Goal: Task Accomplishment & Management: Manage account settings

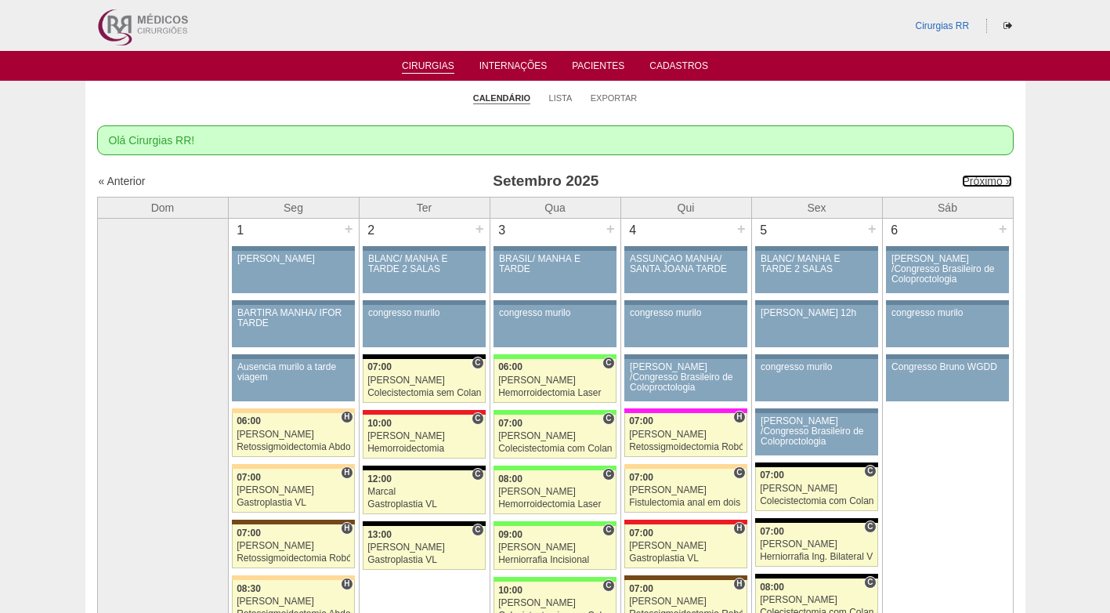
drag, startPoint x: 959, startPoint y: 179, endPoint x: 944, endPoint y: 186, distance: 16.5
click at [962, 180] on link "Próximo »" at bounding box center [986, 181] width 49 height 13
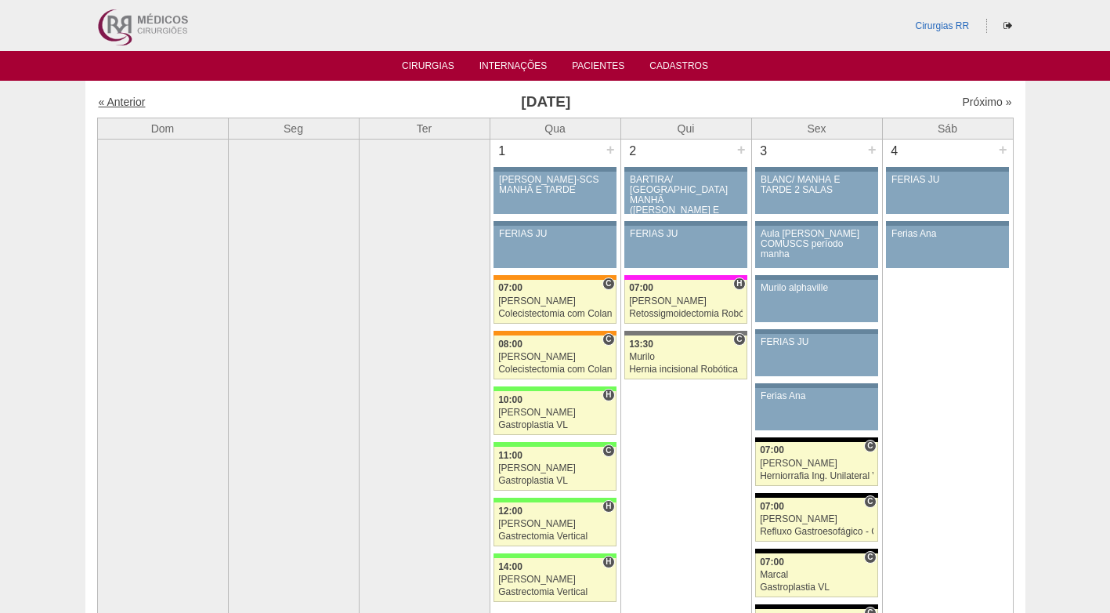
click at [133, 105] on link "« Anterior" at bounding box center [122, 102] width 47 height 13
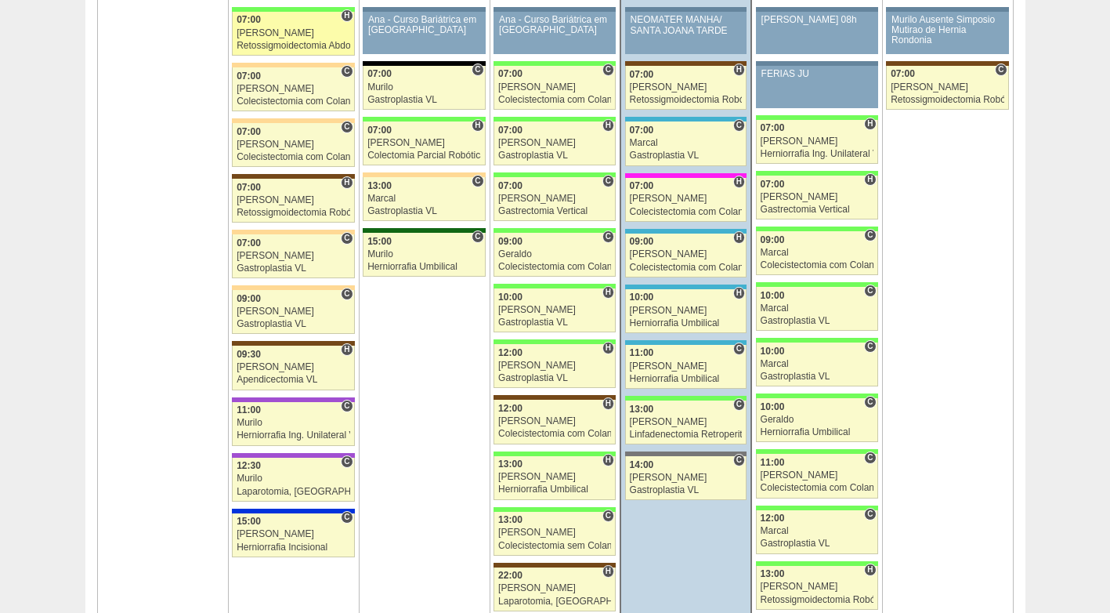
scroll to position [2507, 0]
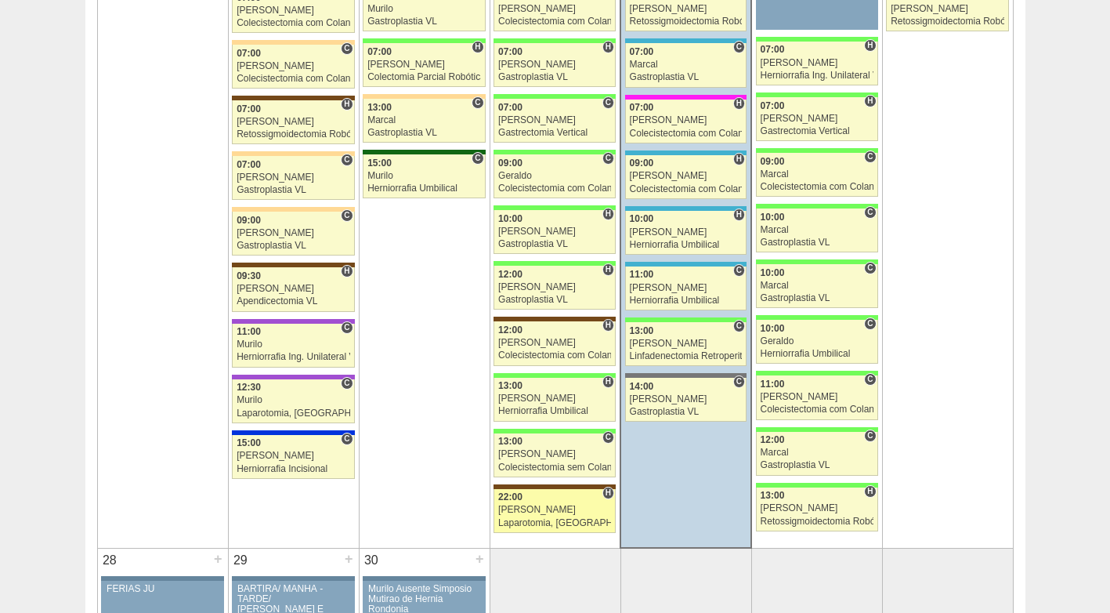
click at [523, 518] on div "Laparotomia, [GEOGRAPHIC_DATA], Drenagem, Bridas VL" at bounding box center [554, 523] width 113 height 10
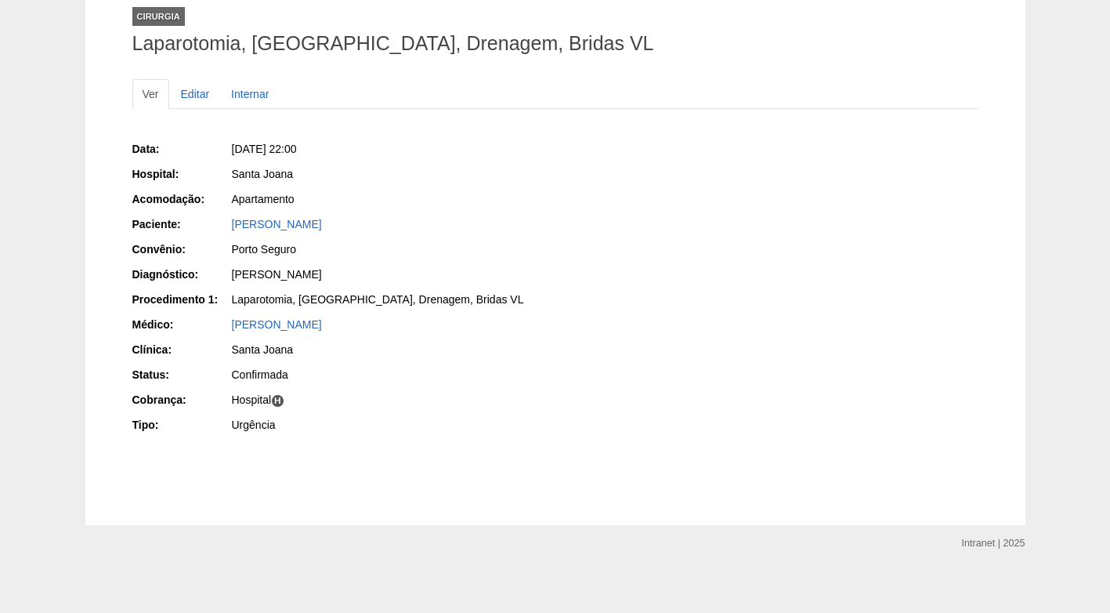
scroll to position [108, 0]
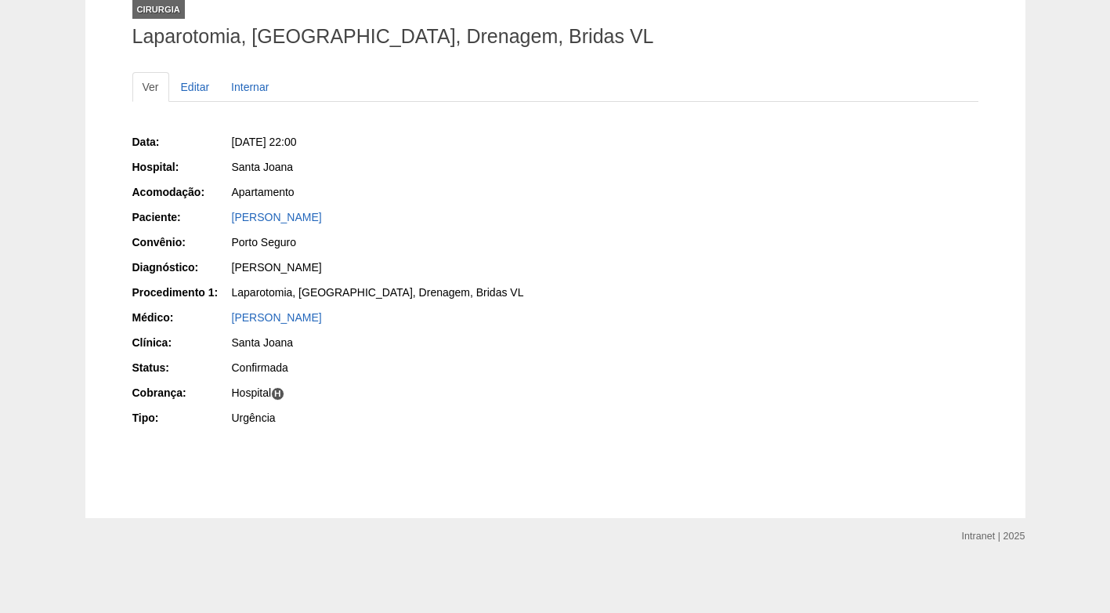
click at [435, 360] on div "Confirmada" at bounding box center [388, 368] width 313 height 16
click at [322, 213] on link "BEATRIZ NOBRE DE OLIVEIRA SALES" at bounding box center [277, 217] width 90 height 13
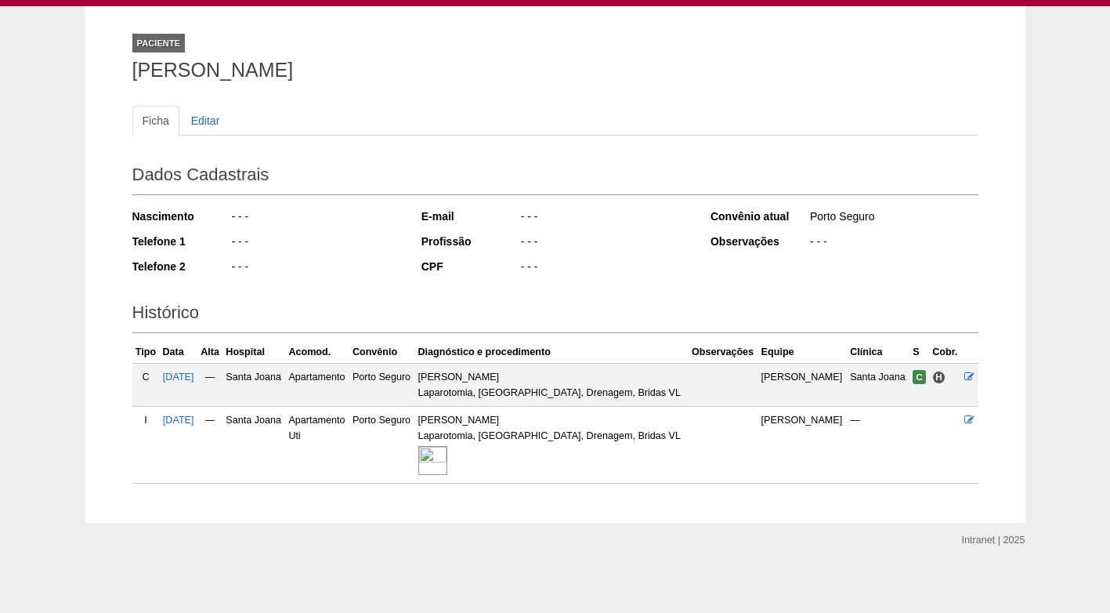
scroll to position [79, 0]
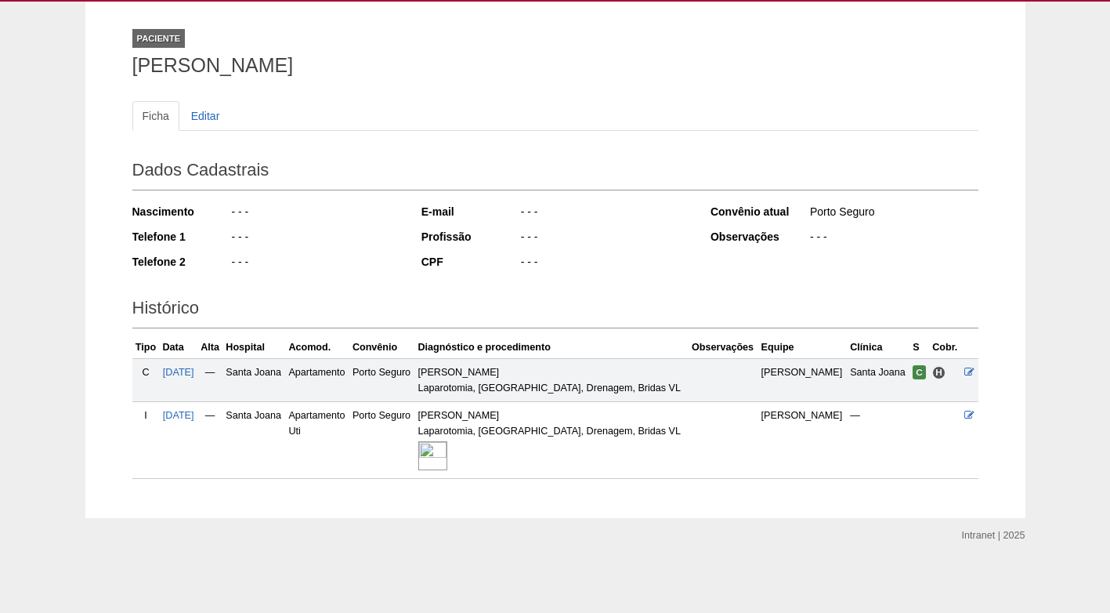
click at [447, 447] on img at bounding box center [432, 455] width 29 height 29
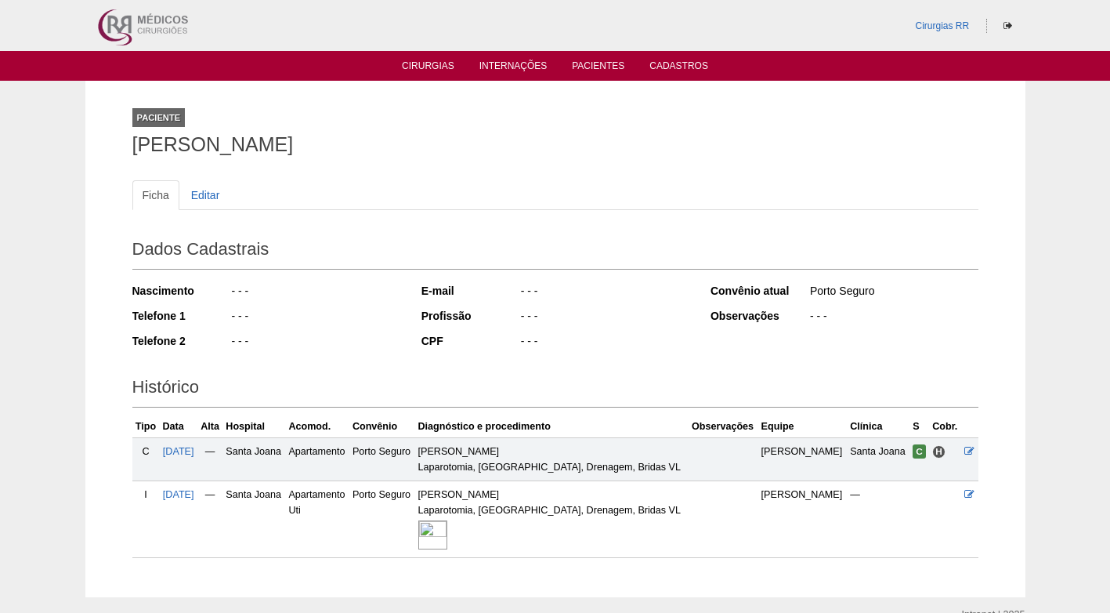
scroll to position [79, 0]
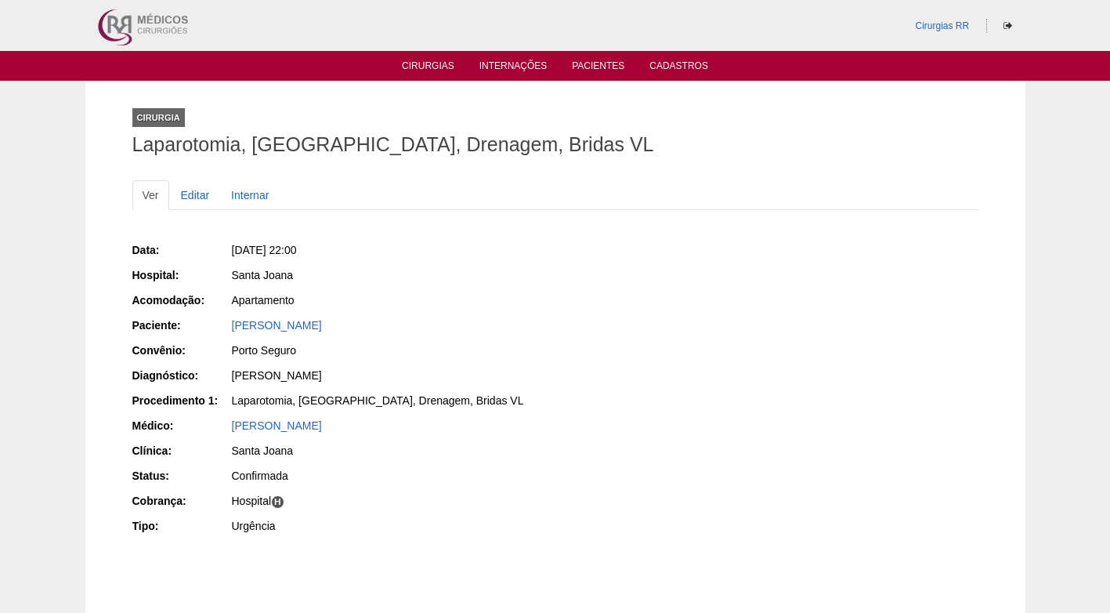
scroll to position [108, 0]
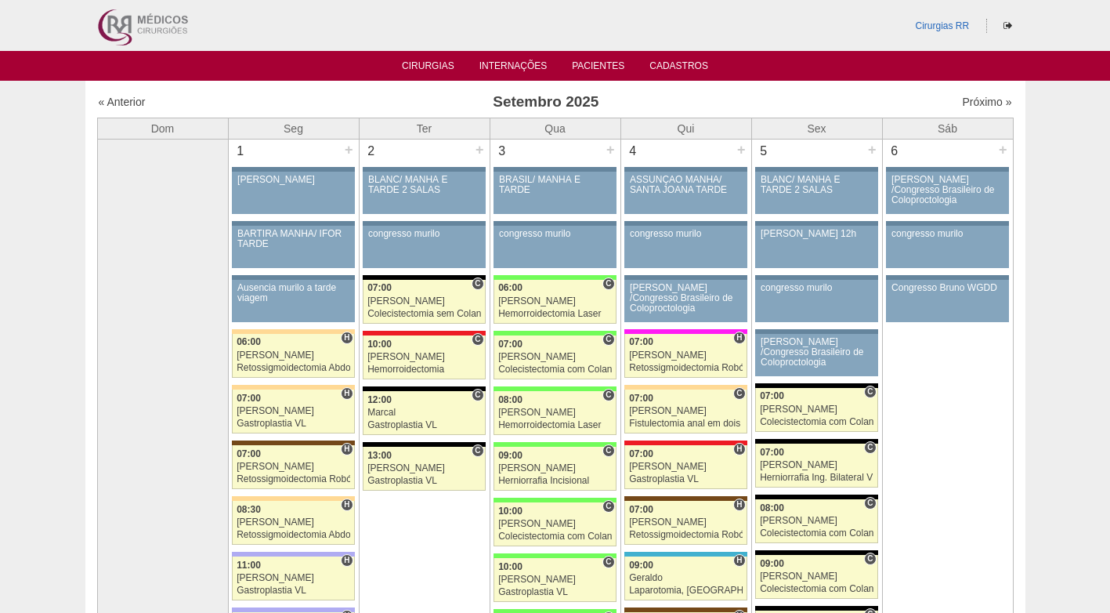
scroll to position [2507, 0]
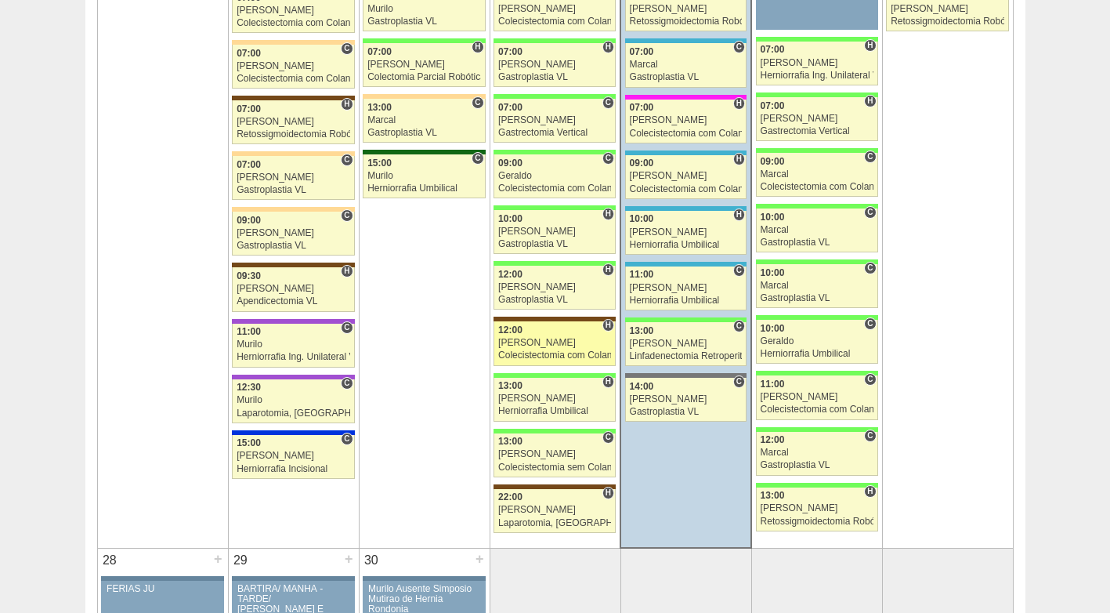
click at [548, 327] on div "12:00" at bounding box center [554, 330] width 113 height 10
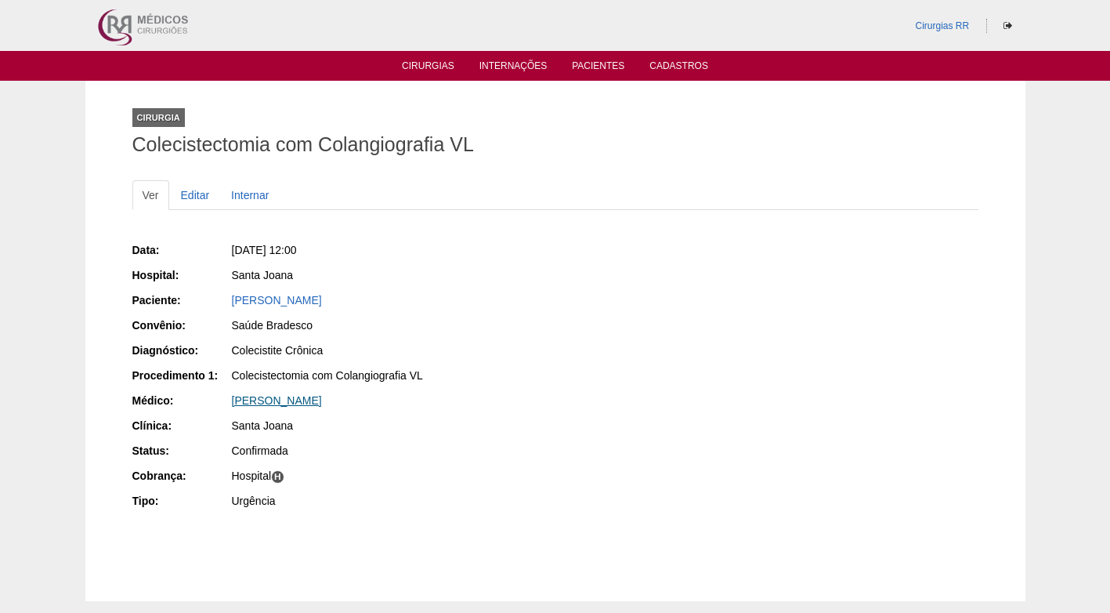
click at [258, 405] on link "[PERSON_NAME]" at bounding box center [277, 400] width 90 height 13
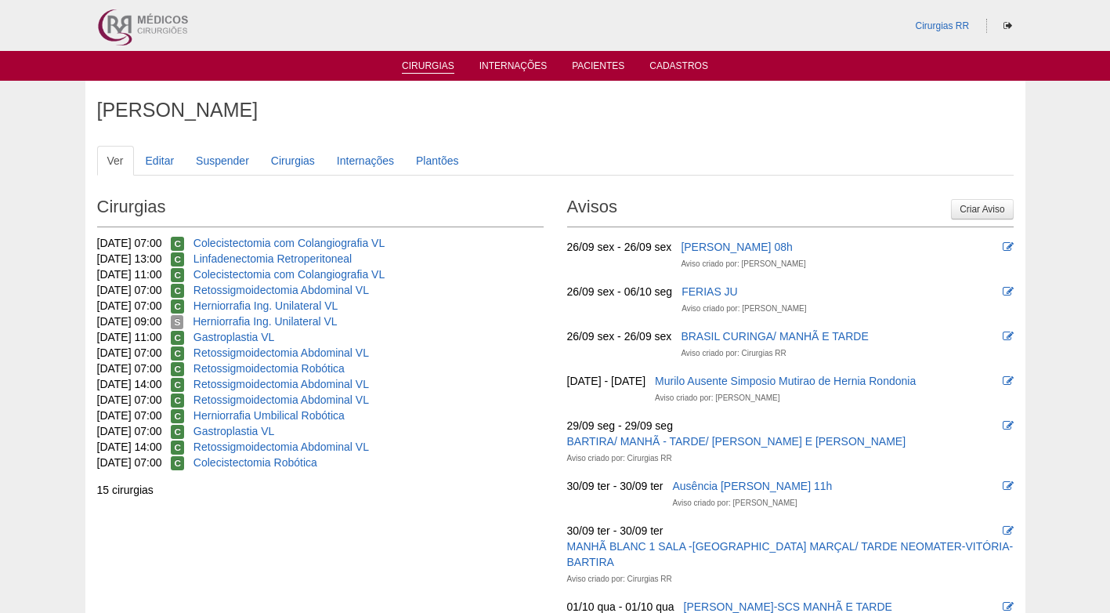
click at [426, 70] on link "Cirurgias" at bounding box center [428, 66] width 52 height 13
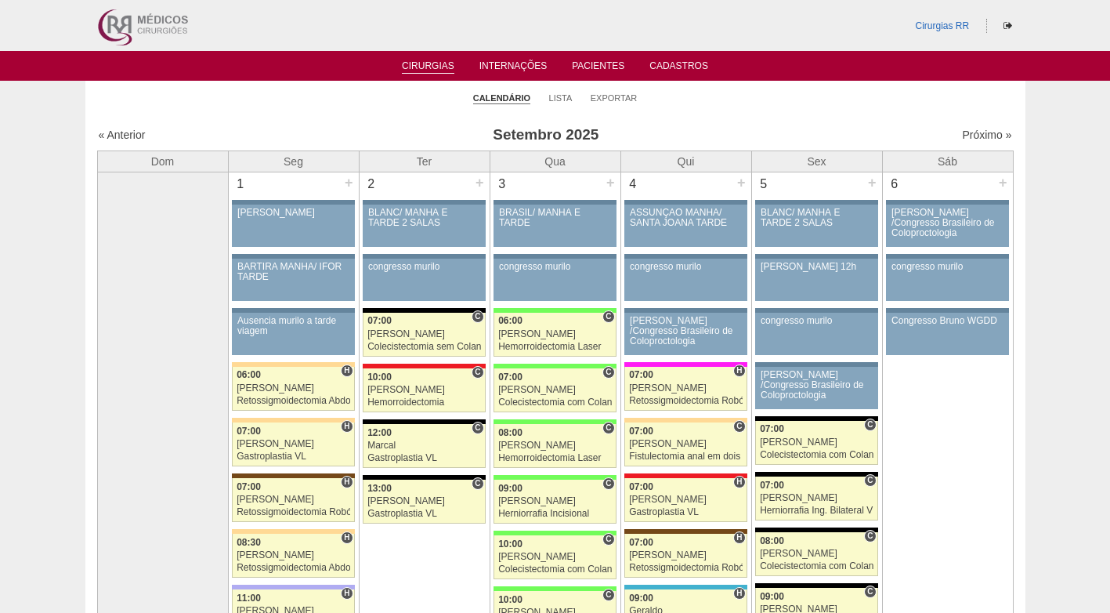
click at [775, 100] on ul "Calendário Lista Exportar" at bounding box center [555, 97] width 940 height 33
click at [563, 97] on link "Lista" at bounding box center [561, 98] width 24 height 12
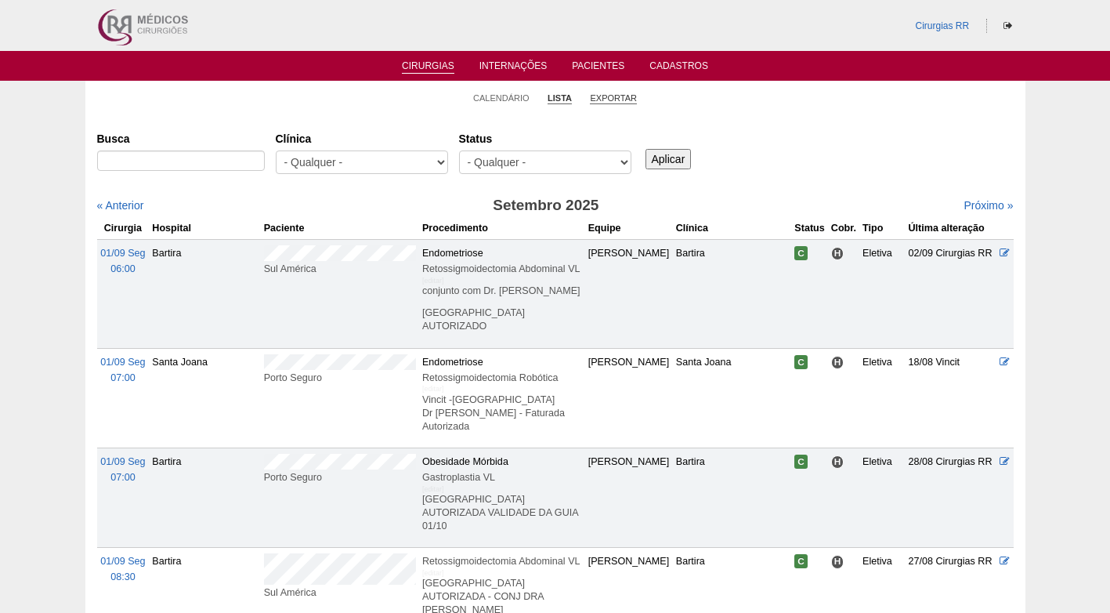
click at [612, 101] on link "Exportar" at bounding box center [613, 98] width 47 height 12
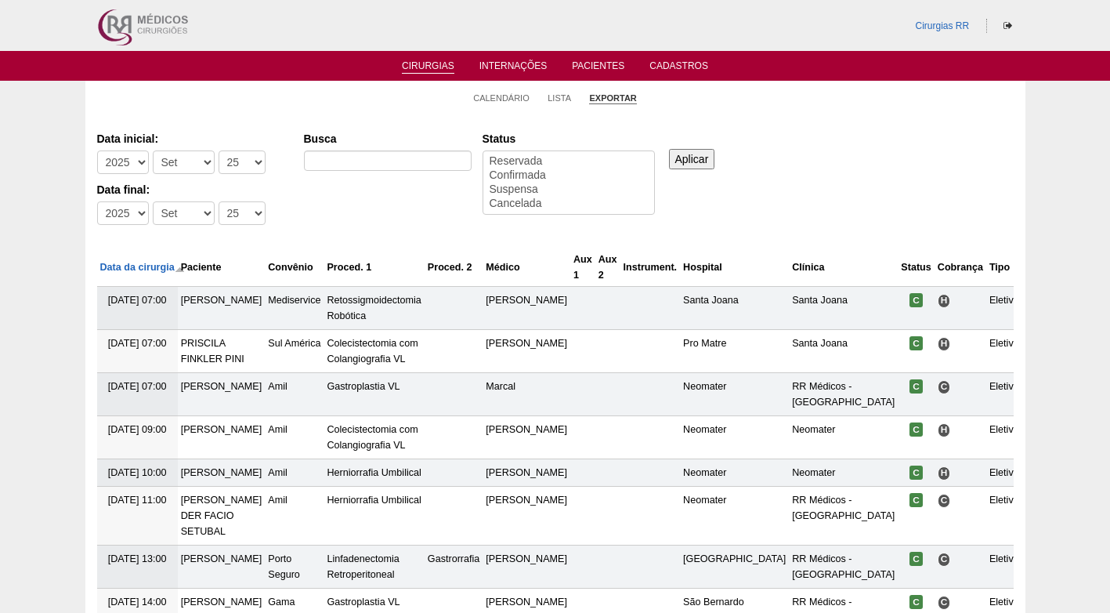
select select
click at [242, 157] on select "-Dia 1 2 3 4 5 6 7 8 9 10 11 12 13 14 15 16 17 18 19 20 21 22 23 24 25 26 27 28…" at bounding box center [242, 162] width 47 height 24
click at [239, 158] on select "-Dia 1 2 3 4 5 6 7 8 9 10 11 12 13 14 15 16 17 18 19 20 21 22 23 24 25 26 27 28…" at bounding box center [242, 162] width 47 height 24
select select "29"
click at [219, 150] on select "-Dia 1 2 3 4 5 6 7 8 9 10 11 12 13 14 15 16 17 18 19 20 21 22 23 24 25 26 27 28…" at bounding box center [242, 162] width 47 height 24
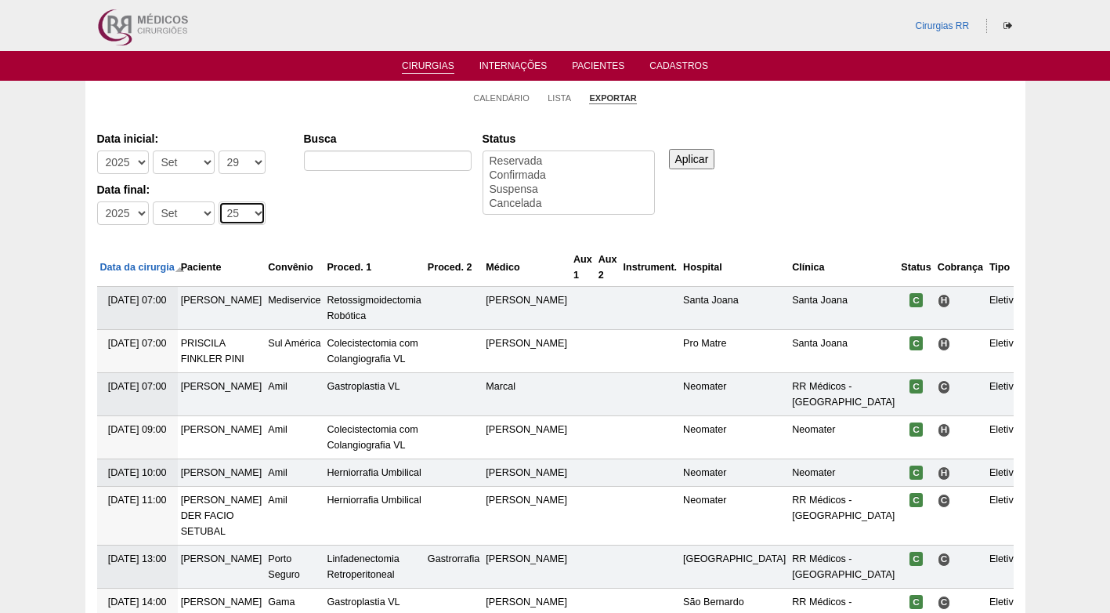
click at [228, 205] on select "-Dia 1 2 3 4 5 6 7 8 9 10 11 12 13 14 15 16 17 18 19 20 21 22 23 24 25 26 27 28…" at bounding box center [242, 213] width 47 height 24
select select "3"
click at [219, 201] on select "-Dia 1 2 3 4 5 6 7 8 9 10 11 12 13 14 15 16 17 18 19 20 21 22 23 24 25 26 27 28…" at bounding box center [242, 213] width 47 height 24
click at [178, 219] on select "-Mês Jan Fev Mar Abr Mai Jun Jul Ago Set Out Nov Dez" at bounding box center [184, 213] width 62 height 24
select select "10"
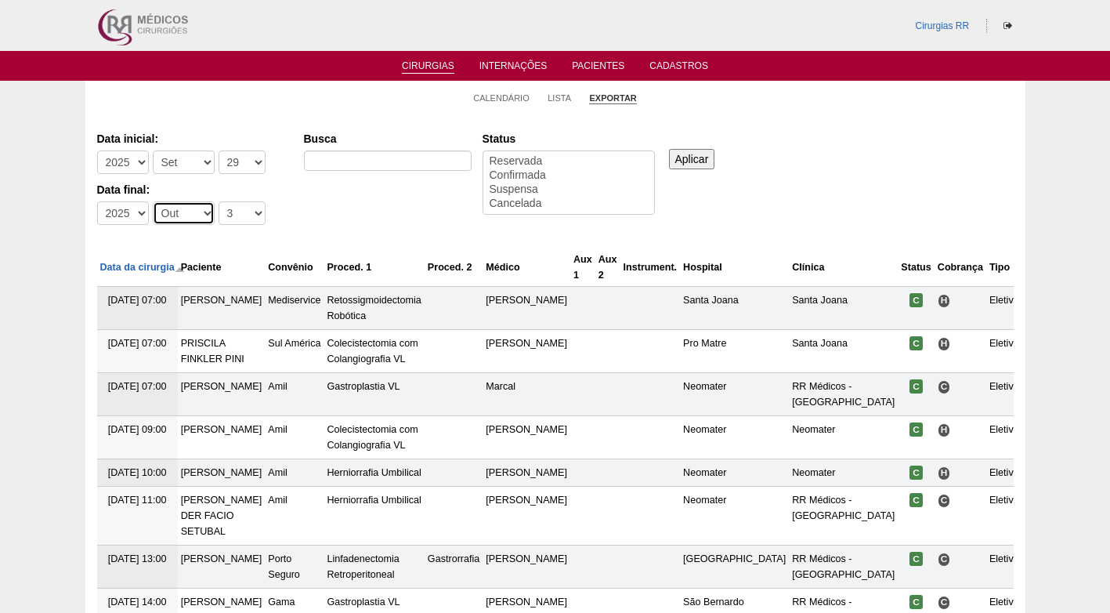
click at [153, 201] on select "-Mês Jan Fev Mar Abr Mai Jun Jul Ago Set Out Nov Dez" at bounding box center [184, 213] width 62 height 24
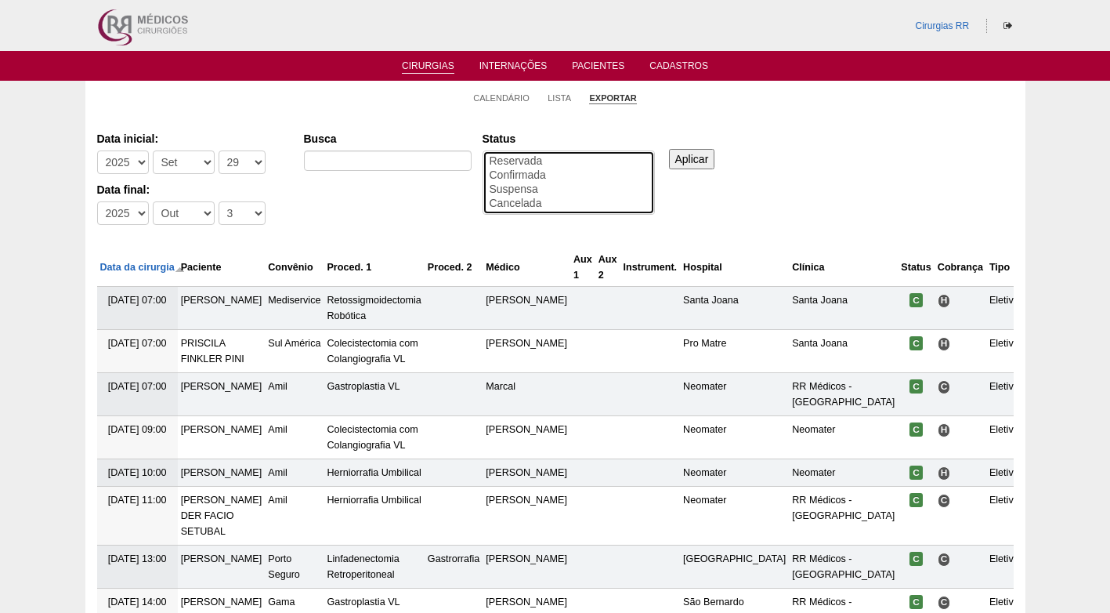
select select "conf"
click at [531, 176] on option "Confirmada" at bounding box center [568, 175] width 161 height 14
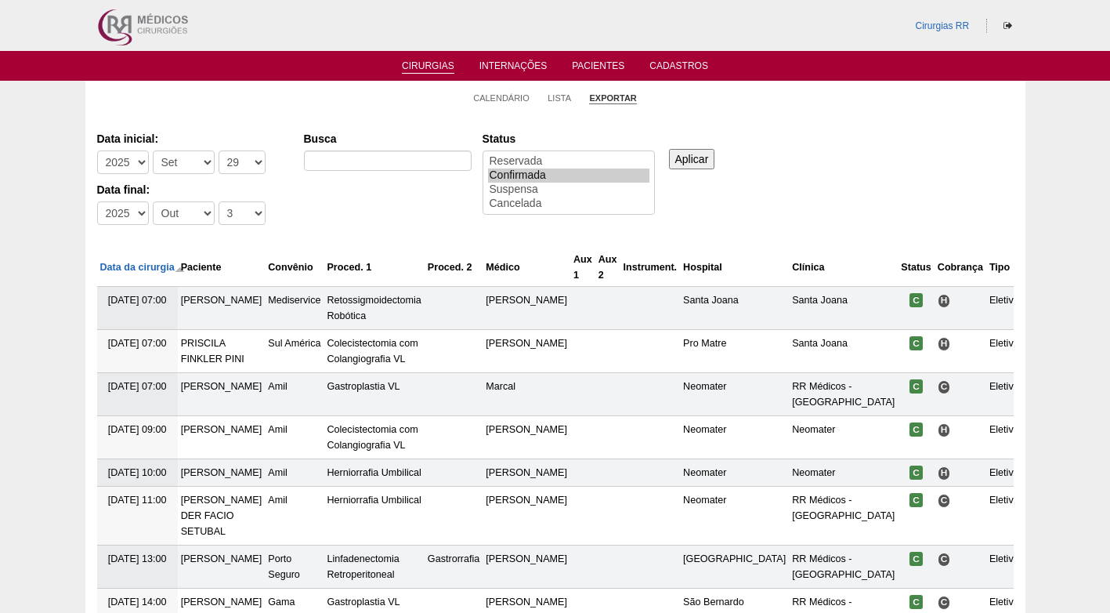
click at [693, 158] on input "Aplicar" at bounding box center [692, 159] width 46 height 20
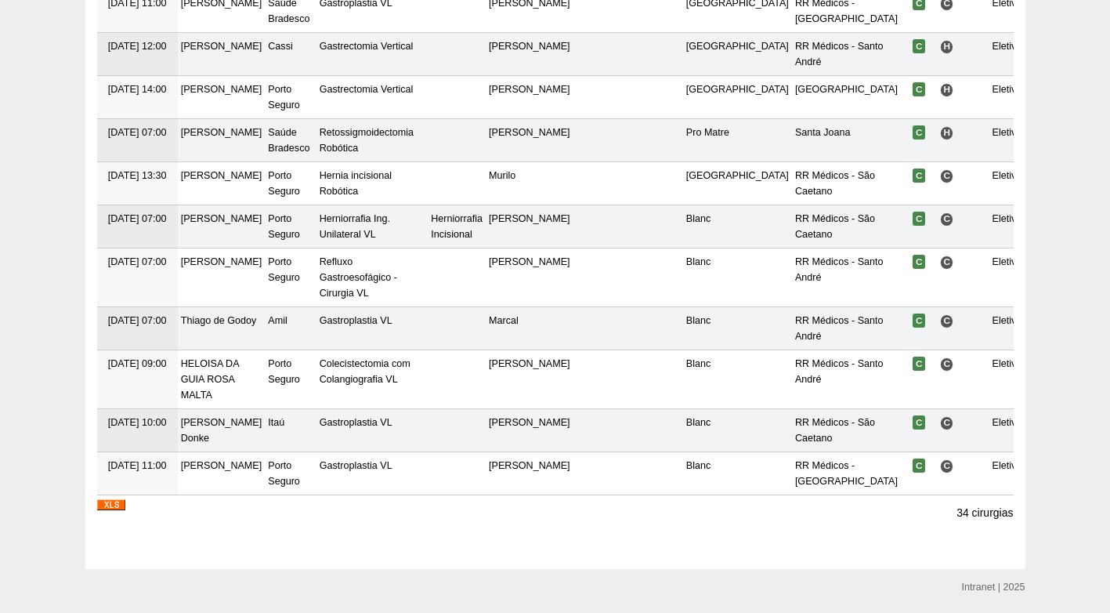
scroll to position [1449, 0]
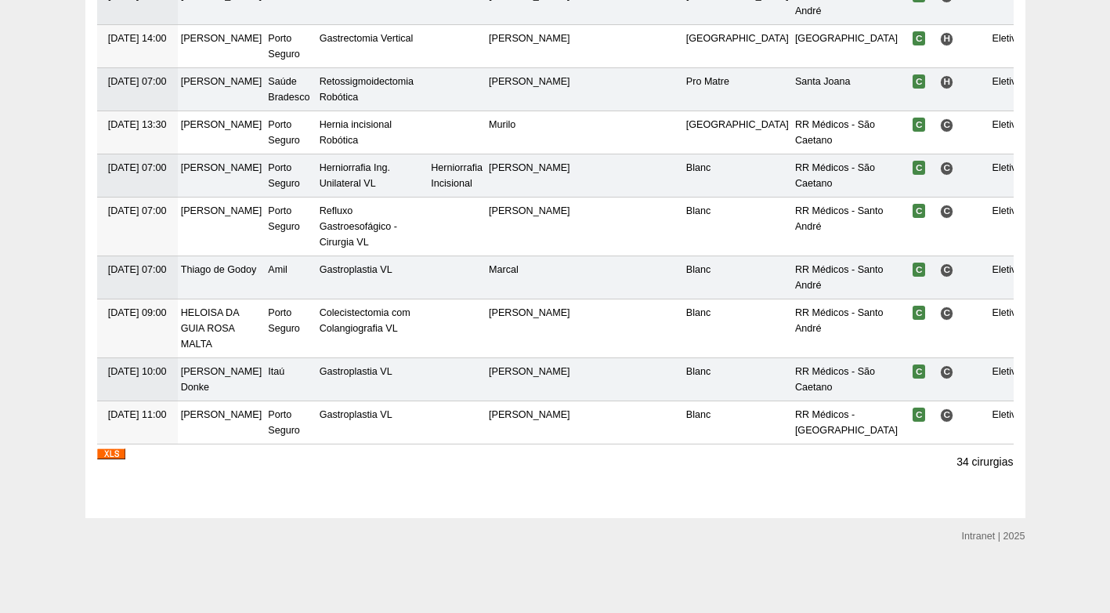
click at [122, 454] on img at bounding box center [111, 453] width 28 height 11
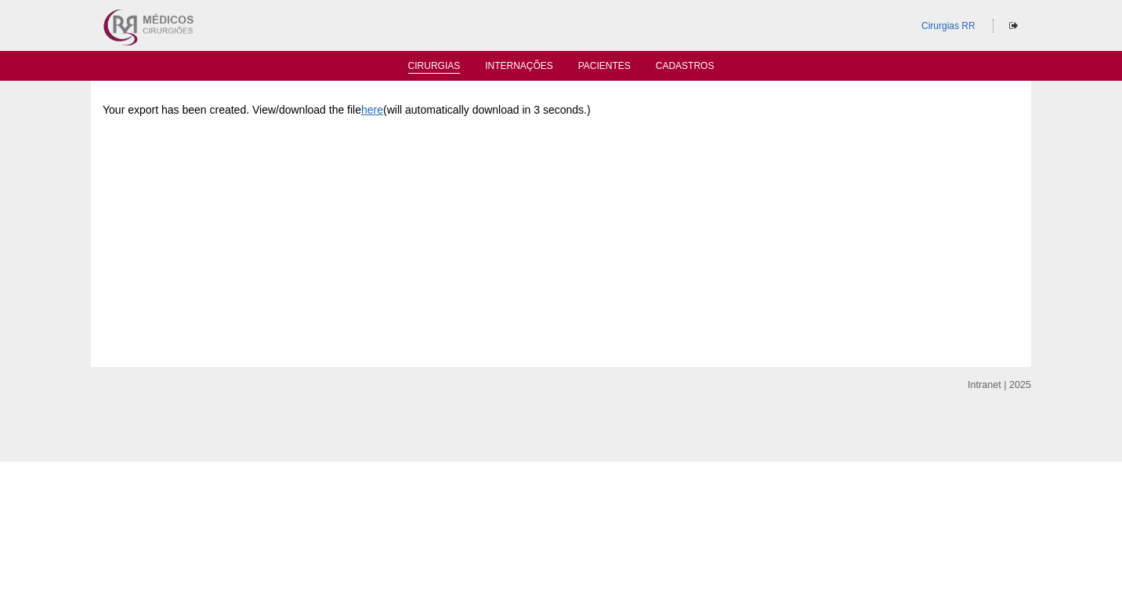
click at [426, 67] on link "Cirurgias" at bounding box center [434, 66] width 52 height 13
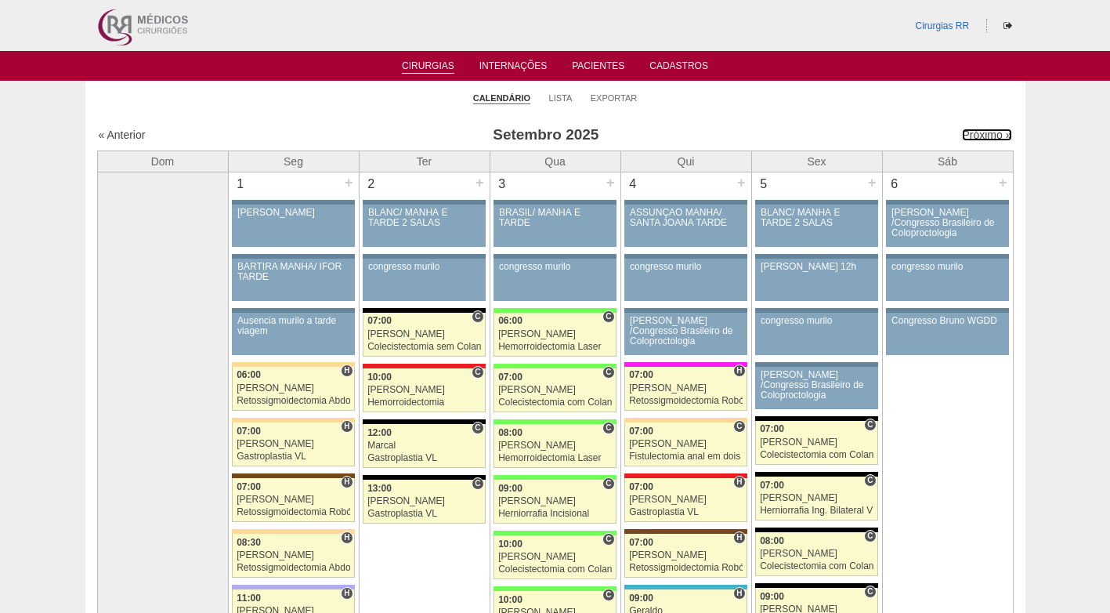
drag, startPoint x: 969, startPoint y: 130, endPoint x: 904, endPoint y: 125, distance: 64.5
click at [968, 130] on link "Próximo »" at bounding box center [986, 135] width 49 height 13
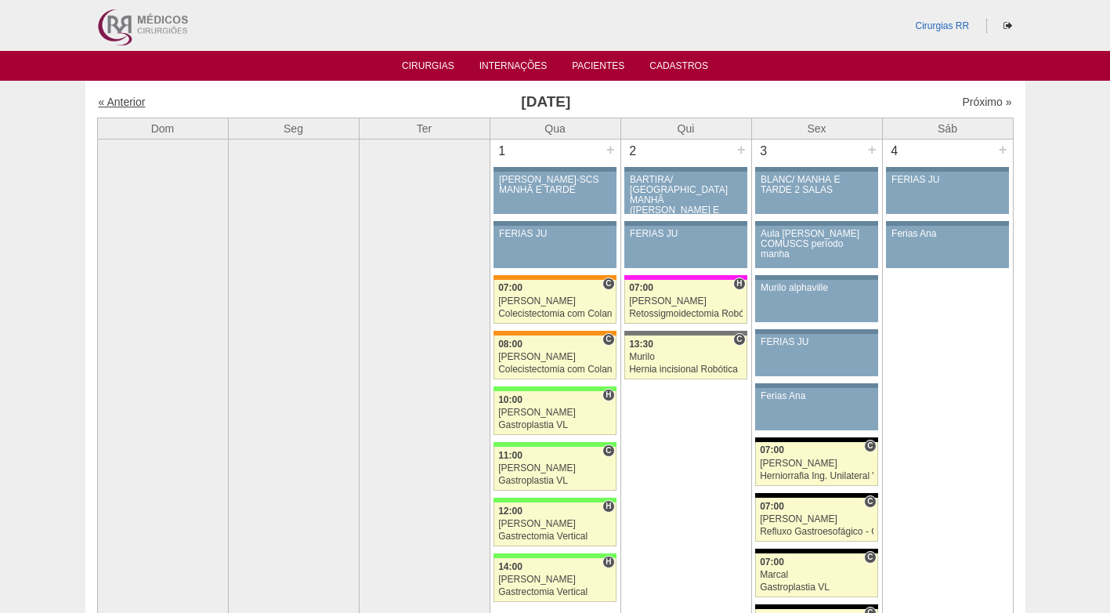
click at [136, 101] on link "« Anterior" at bounding box center [122, 102] width 47 height 13
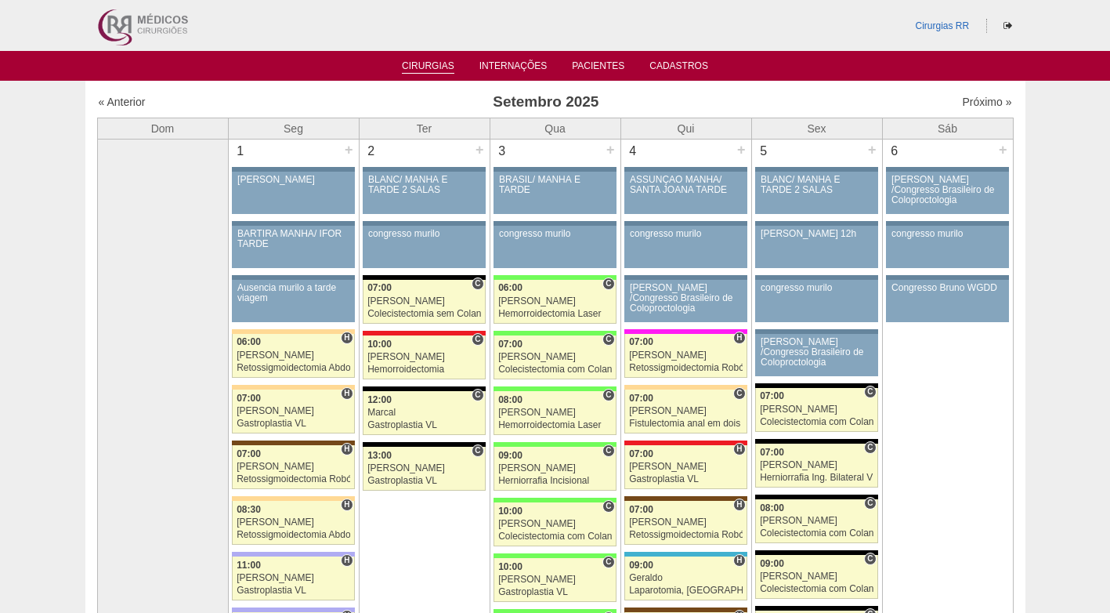
click at [445, 66] on link "Cirurgias" at bounding box center [428, 66] width 52 height 13
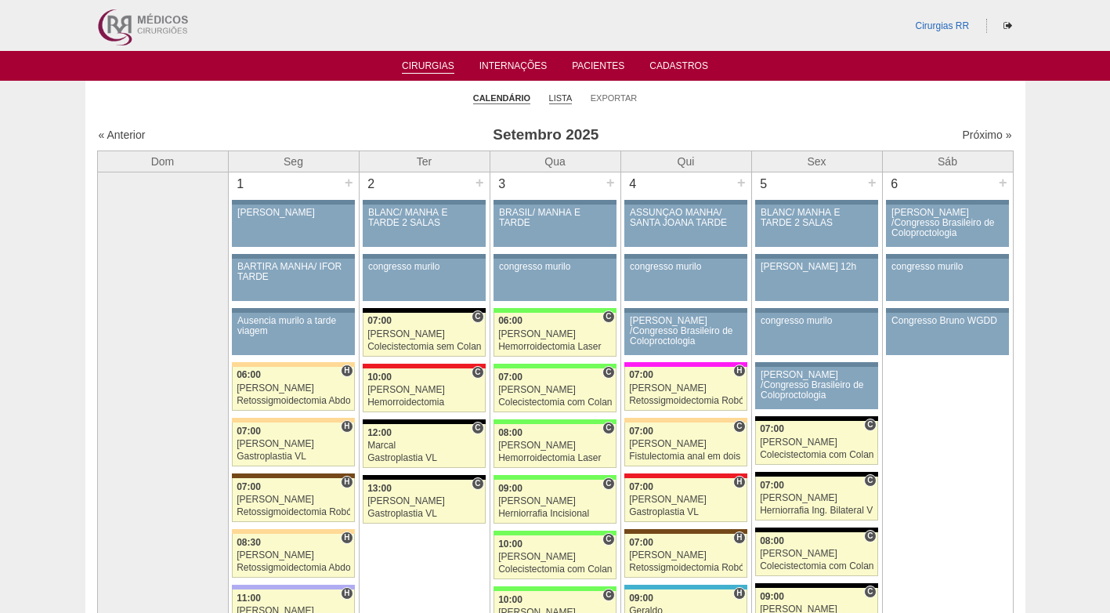
click at [567, 100] on link "Lista" at bounding box center [561, 98] width 24 height 12
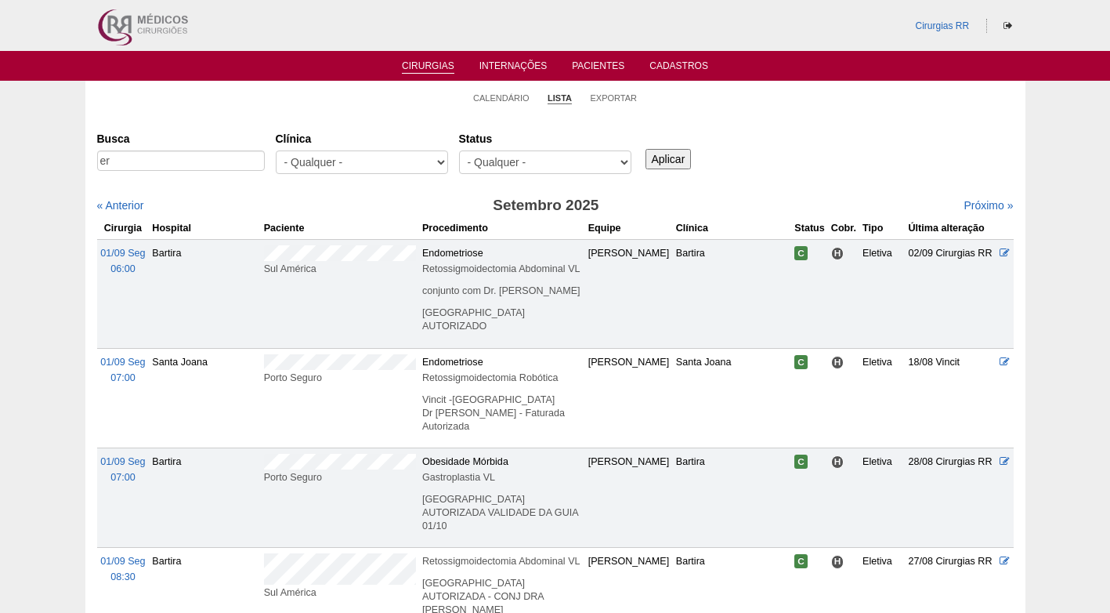
type input "e"
type input "andre luiz"
click at [646, 149] on input "Aplicar" at bounding box center [669, 159] width 46 height 20
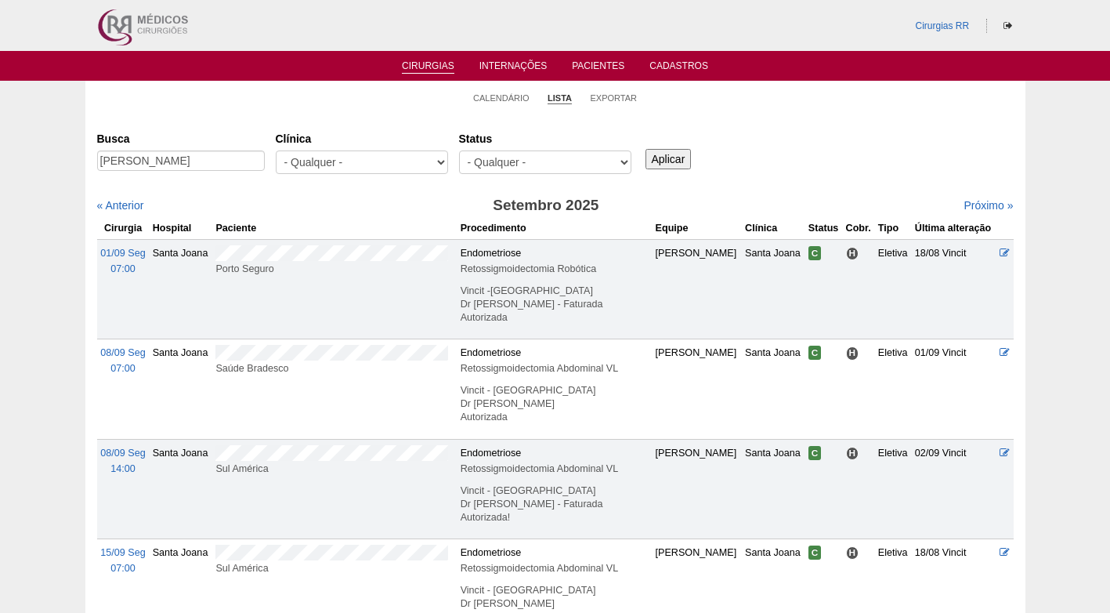
click at [874, 165] on div "Busca [PERSON_NAME] [GEOGRAPHIC_DATA] - Qualquer - 6R Alphaville Assunção Barti…" at bounding box center [555, 153] width 917 height 56
click at [867, 161] on div "Busca [PERSON_NAME] [GEOGRAPHIC_DATA] - Qualquer - 6R Alphaville Assunção Barti…" at bounding box center [555, 153] width 917 height 56
click at [751, 147] on div "Busca [PERSON_NAME] [GEOGRAPHIC_DATA] - Qualquer - 6R Alphaville Assunção Barti…" at bounding box center [555, 153] width 917 height 56
click at [167, 157] on input "[PERSON_NAME]" at bounding box center [181, 160] width 168 height 20
click at [172, 159] on input "[PERSON_NAME]" at bounding box center [181, 160] width 168 height 20
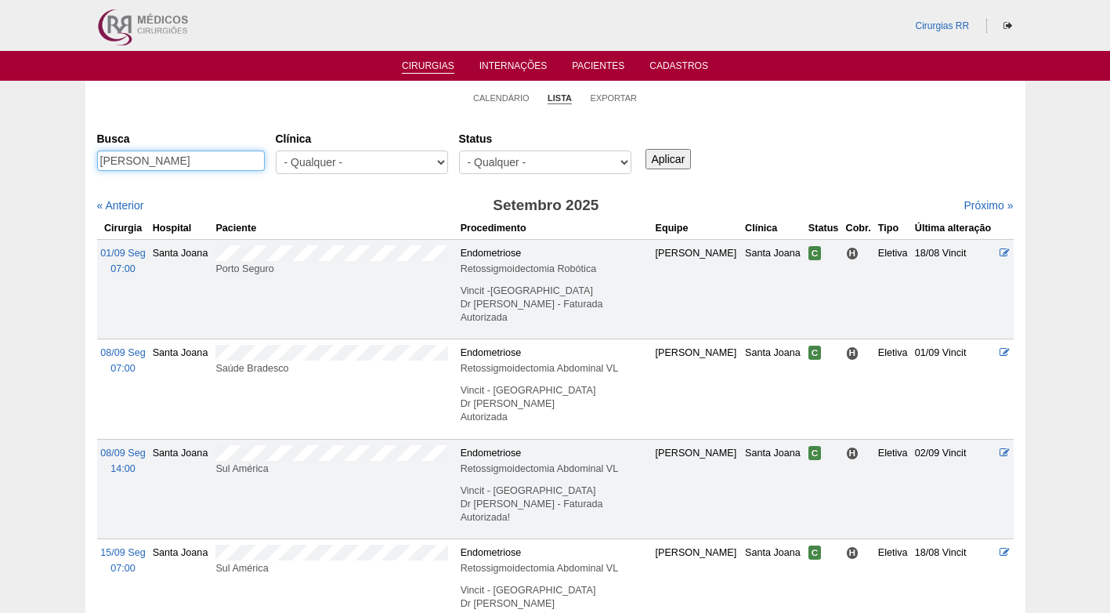
click at [223, 155] on input "[PERSON_NAME]" at bounding box center [181, 160] width 168 height 20
type input "andre luiz vasc"
click at [646, 149] on input "Aplicar" at bounding box center [669, 159] width 46 height 20
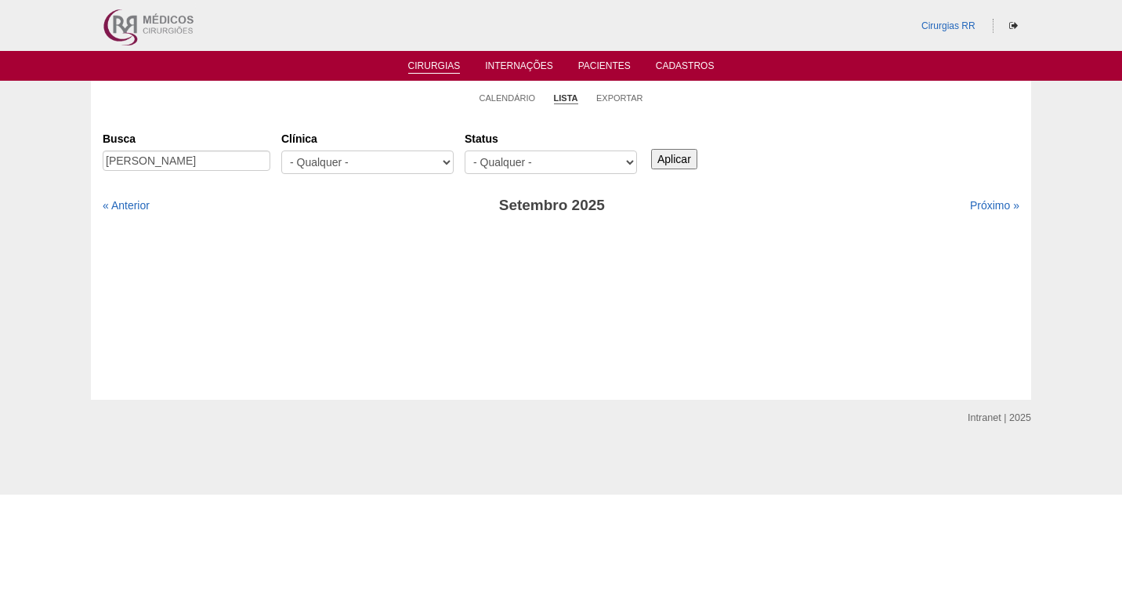
click at [670, 167] on input "Aplicar" at bounding box center [674, 159] width 46 height 20
click at [987, 206] on link "Próximo »" at bounding box center [994, 205] width 49 height 13
click at [137, 205] on link "« Anterior" at bounding box center [126, 205] width 47 height 13
click at [987, 201] on link "Próximo »" at bounding box center [994, 205] width 49 height 13
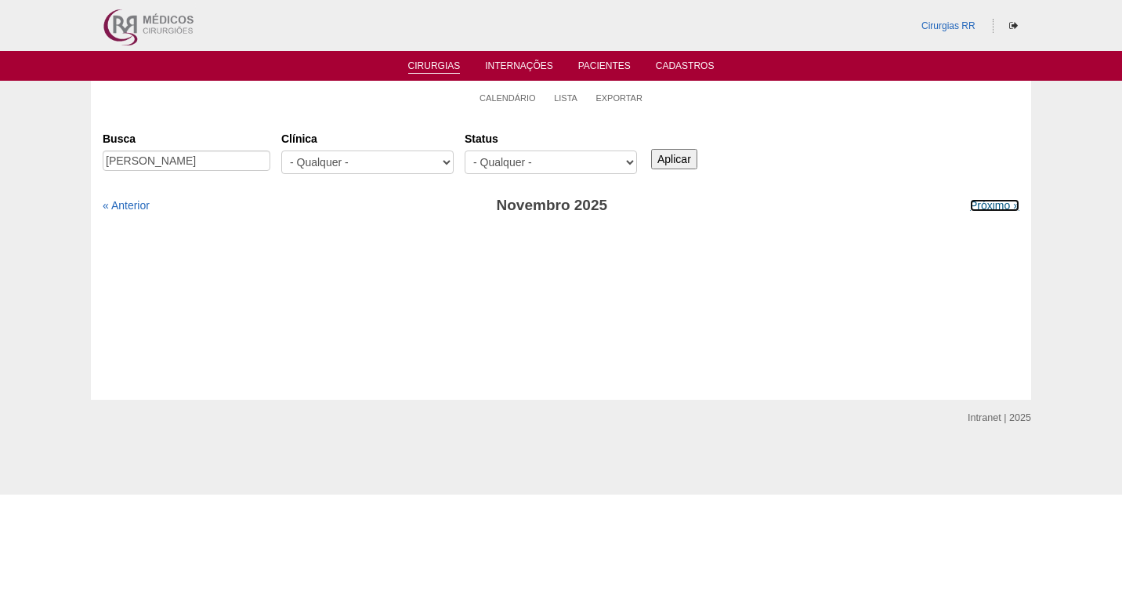
click at [987, 201] on link "Próximo »" at bounding box center [994, 205] width 49 height 13
type input "ANDRE LUIZ VASCONCELOS GALHARDO"
click at [656, 154] on input "Aplicar" at bounding box center [674, 159] width 46 height 20
click at [144, 201] on link "« Anterior" at bounding box center [126, 205] width 47 height 13
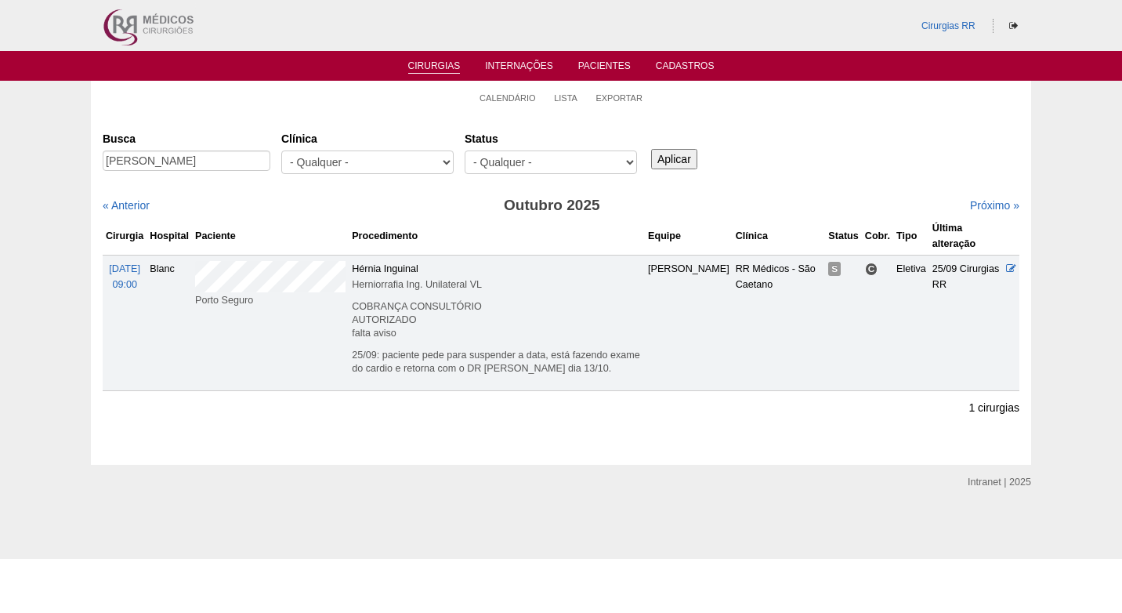
click at [822, 128] on div "Busca [PERSON_NAME] [GEOGRAPHIC_DATA] - Qualquer - 6R Alphaville Assunção Barti…" at bounding box center [561, 153] width 917 height 56
click at [506, 96] on link "Calendário" at bounding box center [508, 98] width 56 height 12
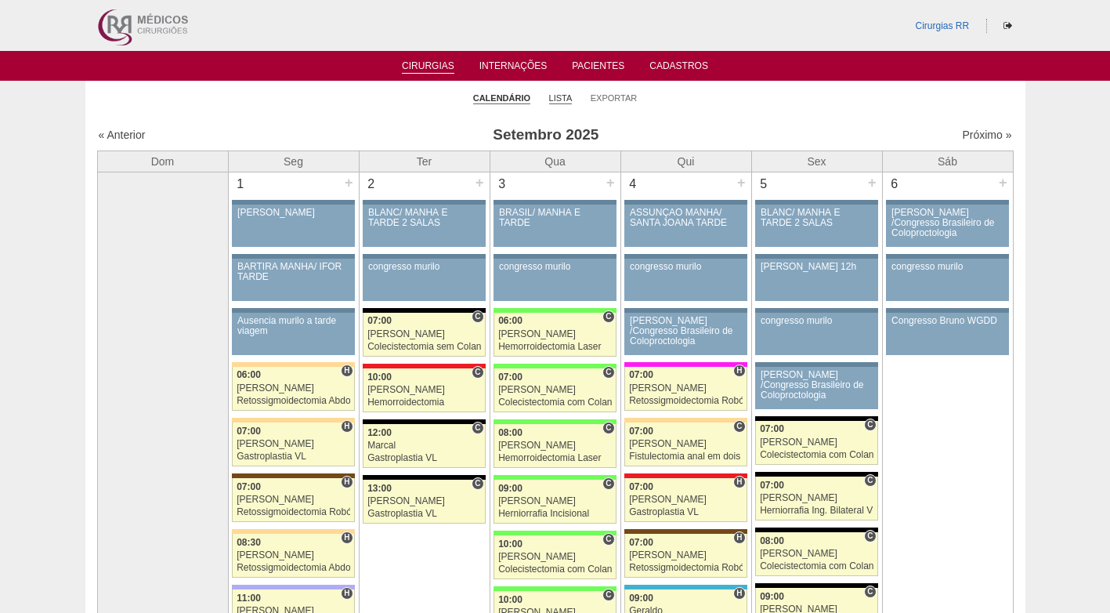
click at [560, 97] on link "Lista" at bounding box center [561, 98] width 24 height 12
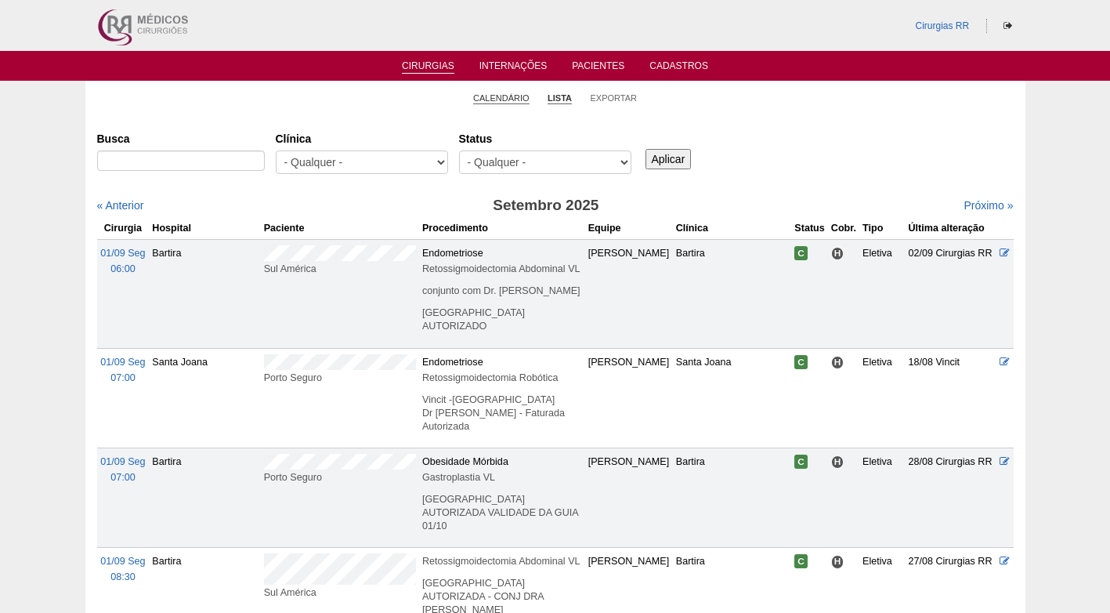
click at [512, 97] on link "Calendário" at bounding box center [501, 98] width 56 height 12
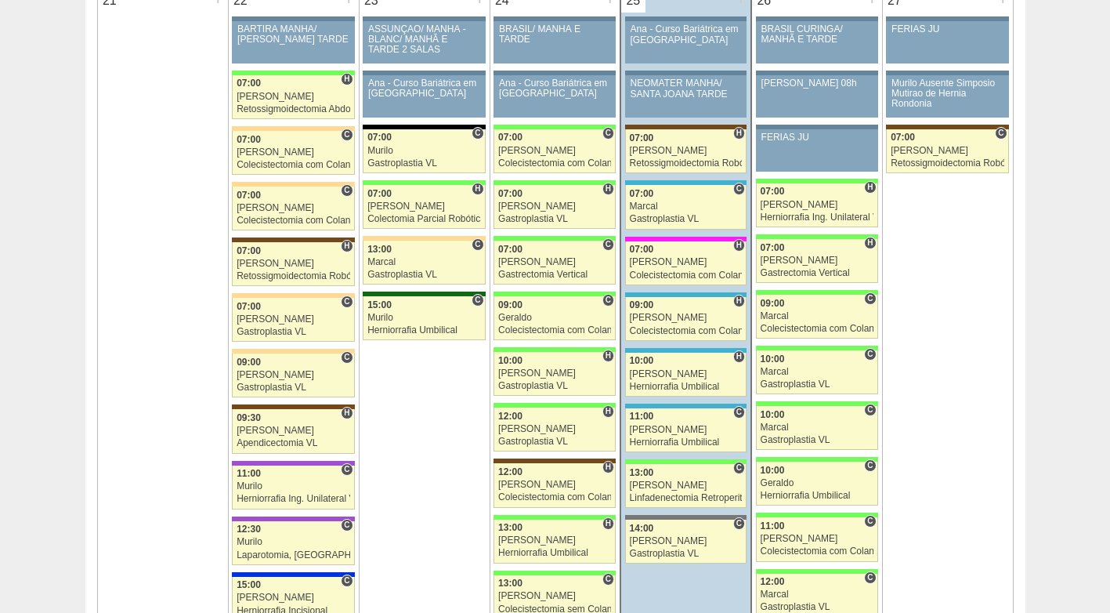
scroll to position [2351, 0]
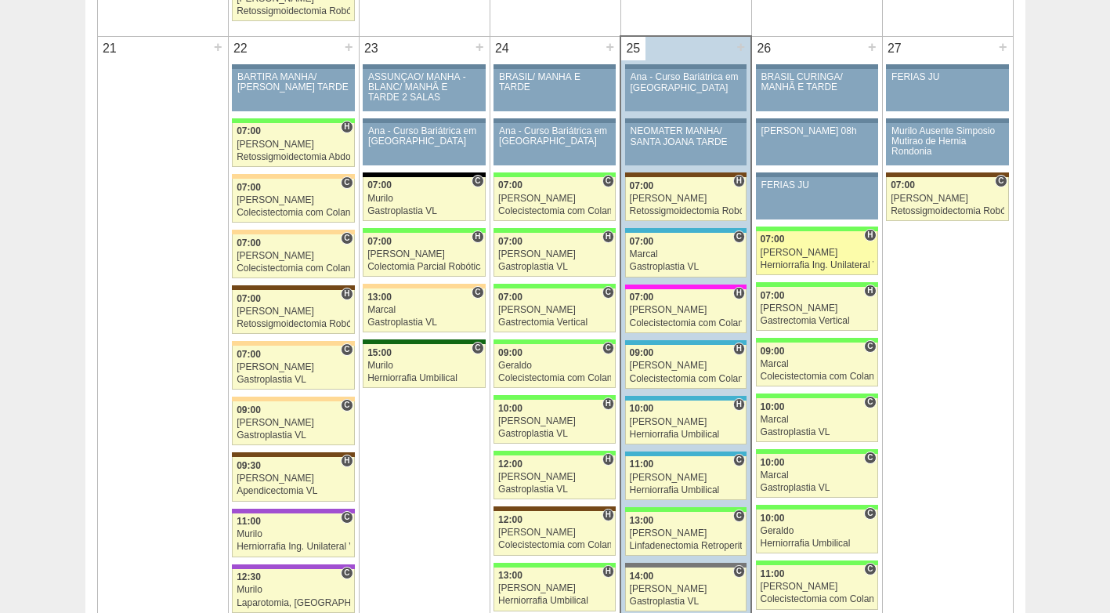
click at [789, 239] on div "07:00" at bounding box center [817, 239] width 113 height 10
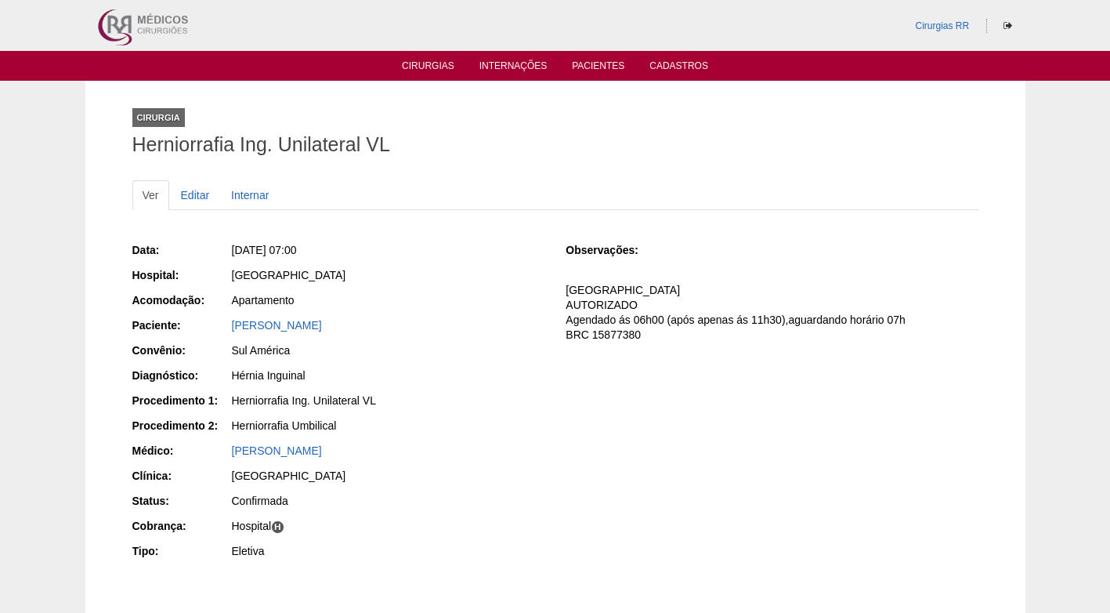
click at [762, 310] on p "COBRANÇA HOSPITAL AUTORIZADO Agendado ás 06h00 (após apenas ás 11h30),aguardand…" at bounding box center [772, 313] width 412 height 60
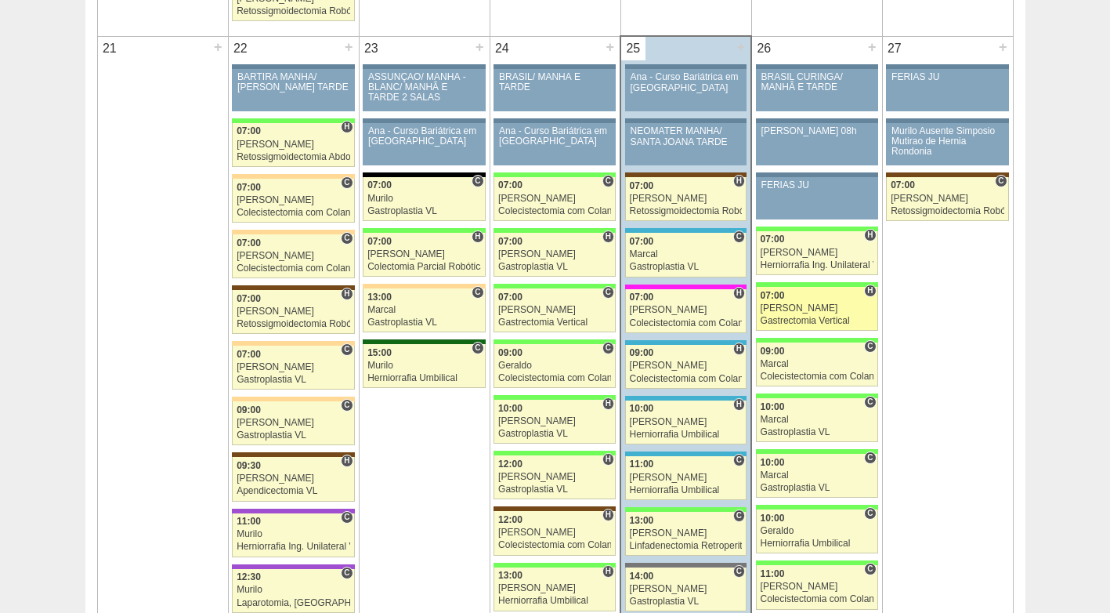
scroll to position [2351, 0]
click at [817, 308] on div "[PERSON_NAME]" at bounding box center [817, 308] width 113 height 10
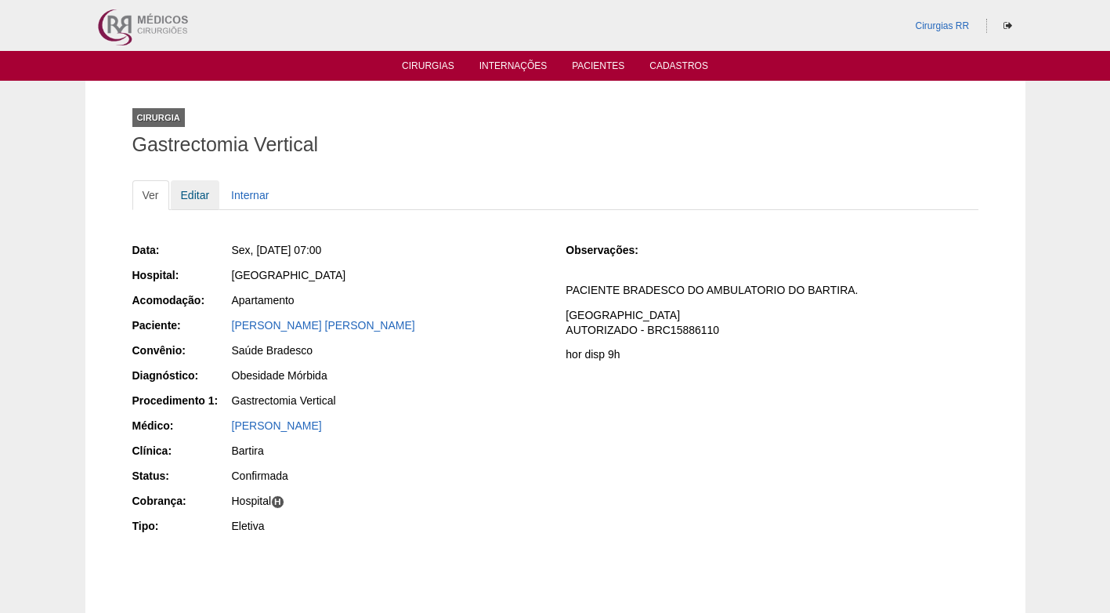
click at [192, 190] on link "Editar" at bounding box center [195, 195] width 49 height 30
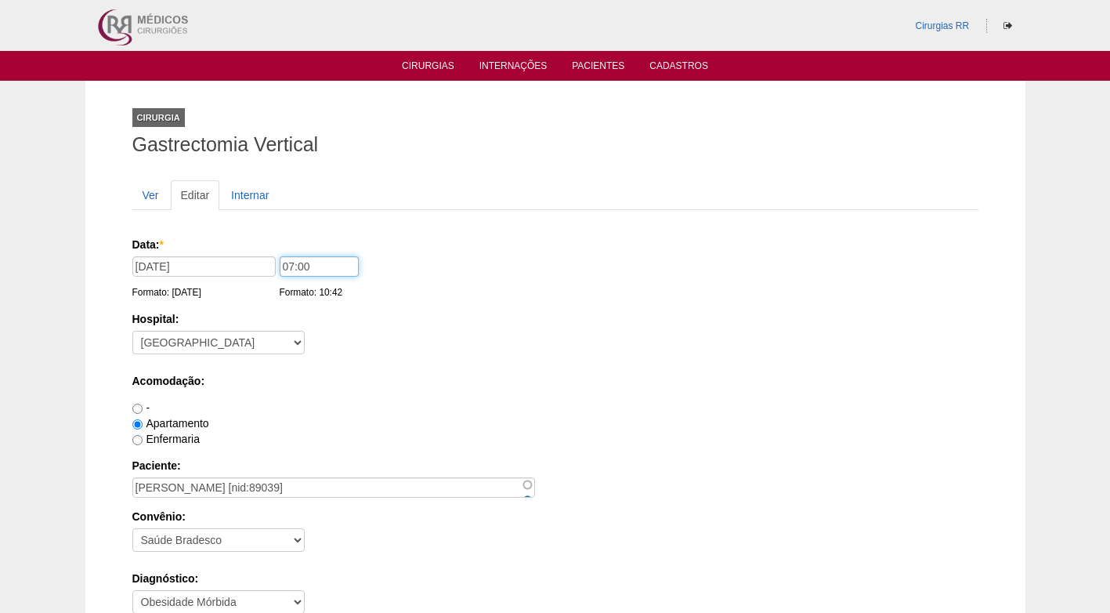
click at [286, 263] on input "07:00" at bounding box center [319, 266] width 79 height 20
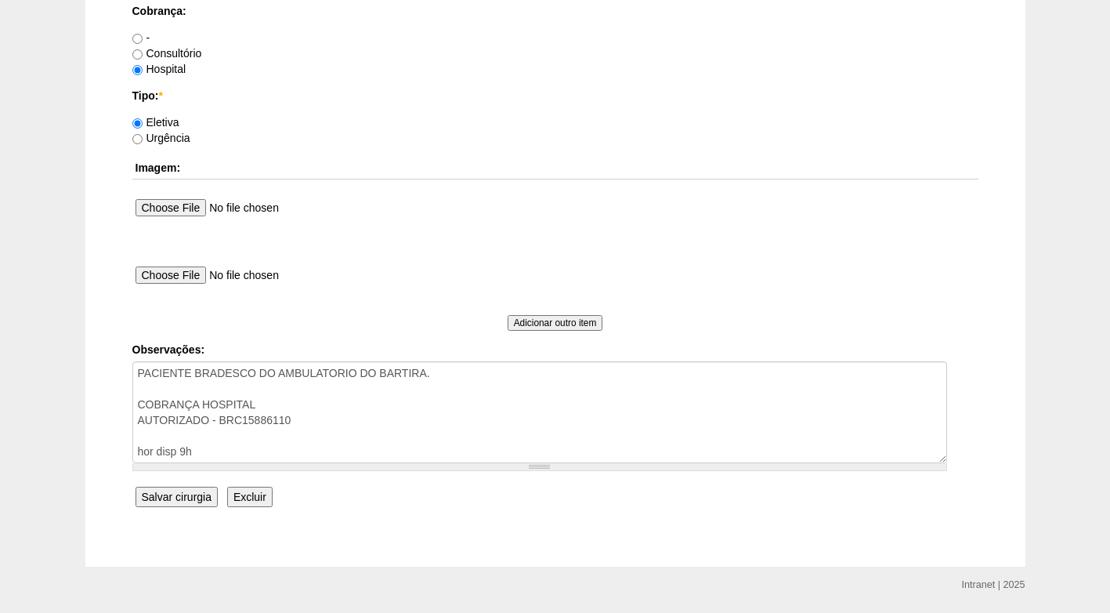
scroll to position [1410, 0]
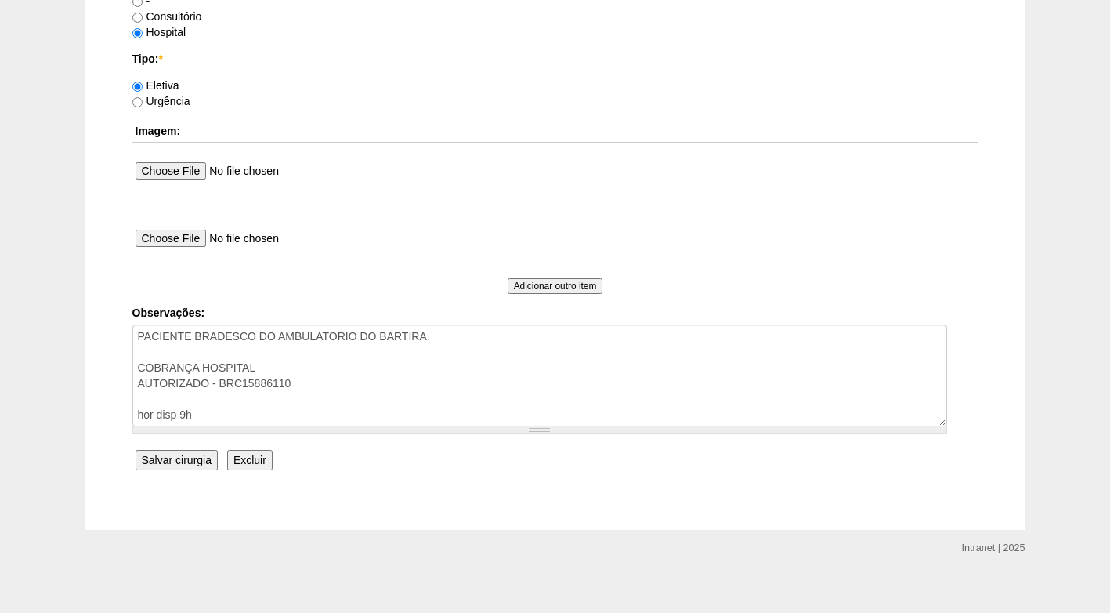
type input "09:00"
click at [183, 459] on input "Salvar cirurgia" at bounding box center [177, 460] width 82 height 20
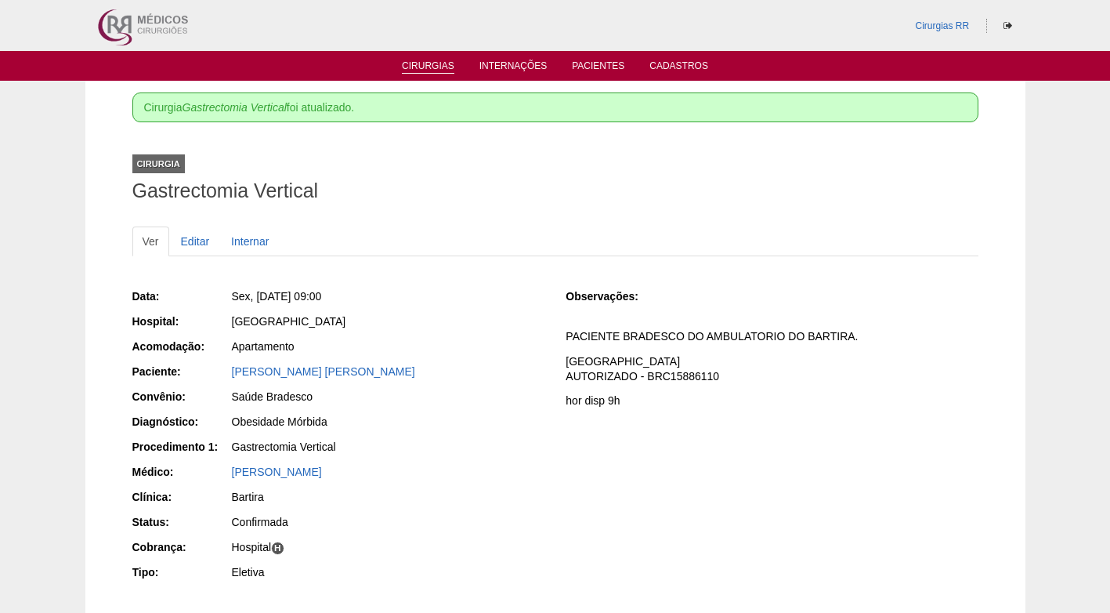
click at [430, 69] on link "Cirurgias" at bounding box center [428, 66] width 52 height 13
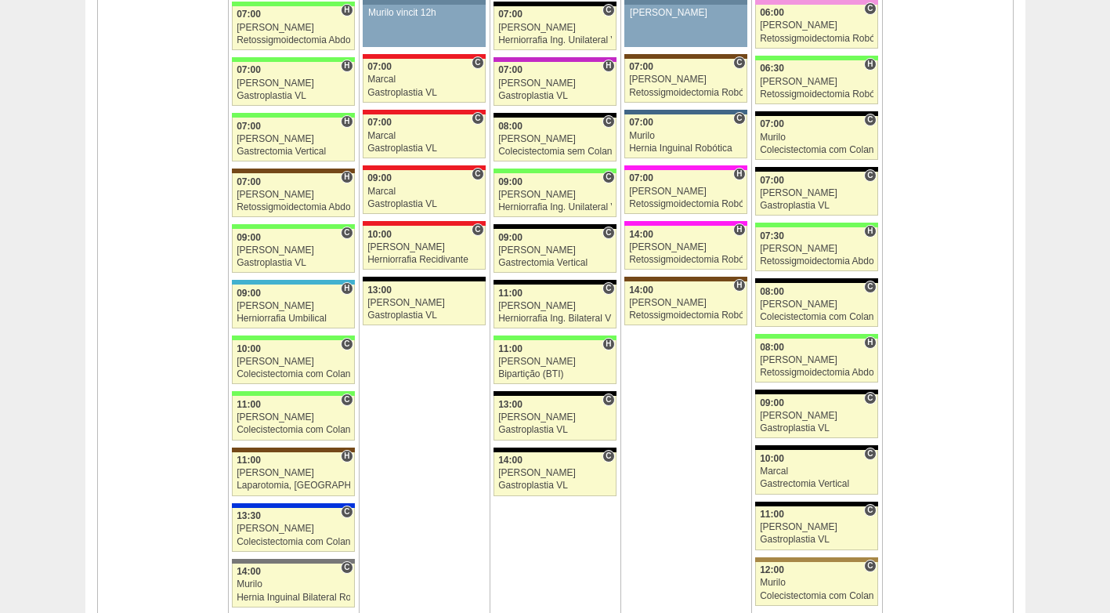
scroll to position [1646, 0]
